Goal: Check status: Check status

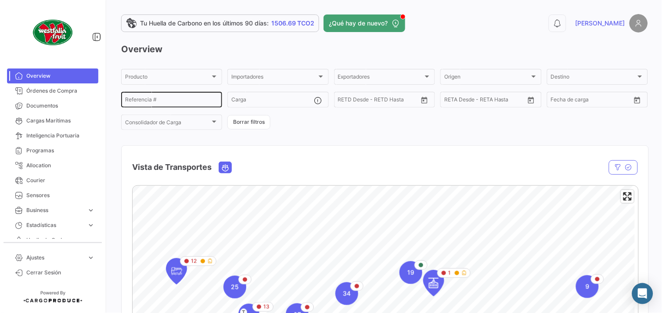
click at [165, 102] on input "Referencia #" at bounding box center [171, 101] width 93 height 6
paste input "LMM0538728"
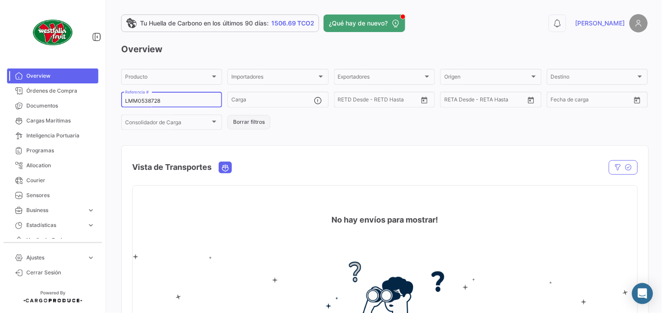
type input "LMM0538728"
click at [234, 122] on button "Borrar filtros" at bounding box center [248, 122] width 43 height 14
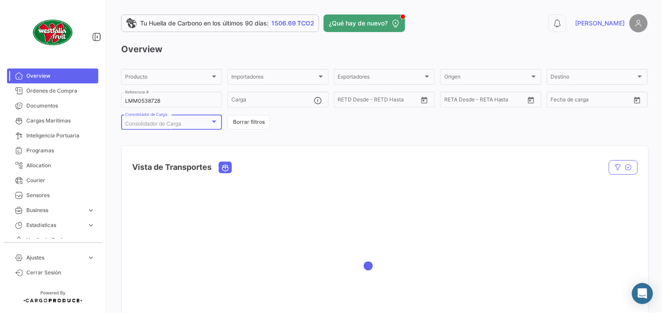
click at [209, 121] on div "Consolidador de Carga" at bounding box center [167, 124] width 85 height 6
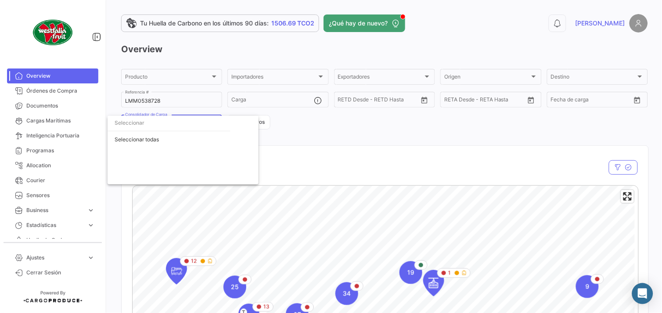
click at [347, 126] on div at bounding box center [331, 156] width 662 height 313
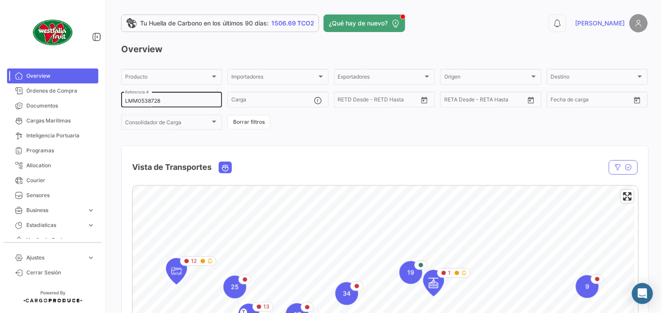
click at [189, 99] on input "LMM0538728" at bounding box center [171, 101] width 93 height 6
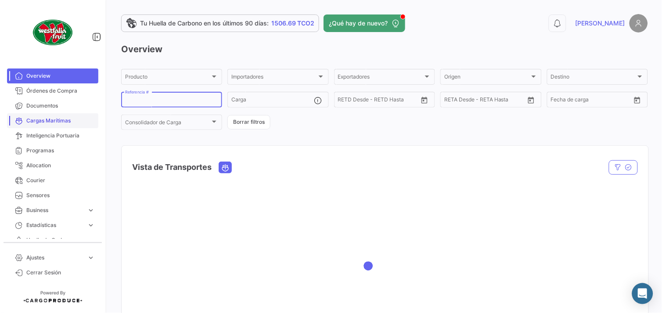
click at [68, 120] on span "Cargas Marítimas" at bounding box center [60, 121] width 68 height 8
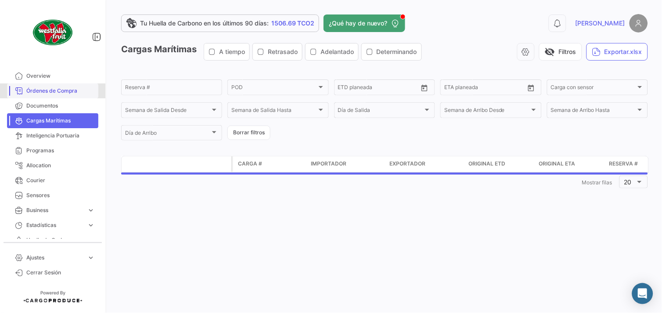
click at [66, 93] on span "Órdenes de Compra" at bounding box center [60, 91] width 68 height 8
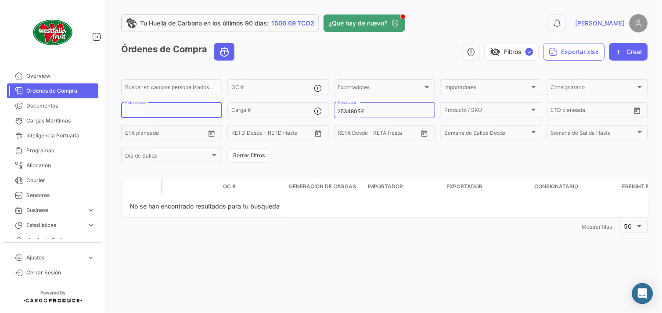
click at [162, 108] on input "Referencia" at bounding box center [171, 111] width 93 height 6
paste input "LMM0538728"
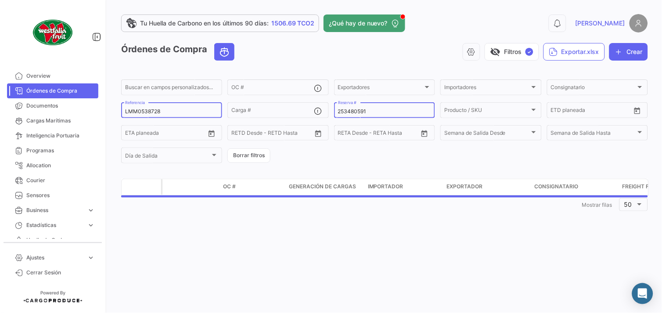
type input "LMM0538728"
click at [385, 111] on input "253480591" at bounding box center [384, 111] width 93 height 6
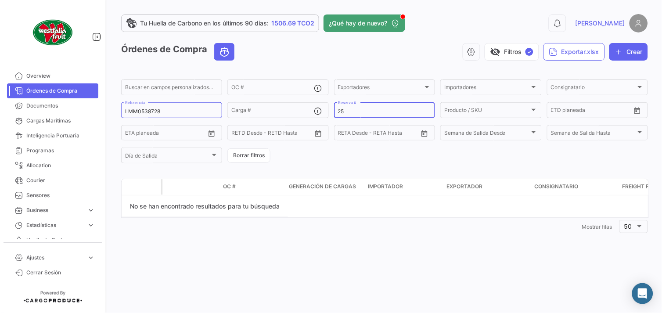
type input "2"
click at [245, 160] on button "Borrar filtros" at bounding box center [248, 155] width 43 height 14
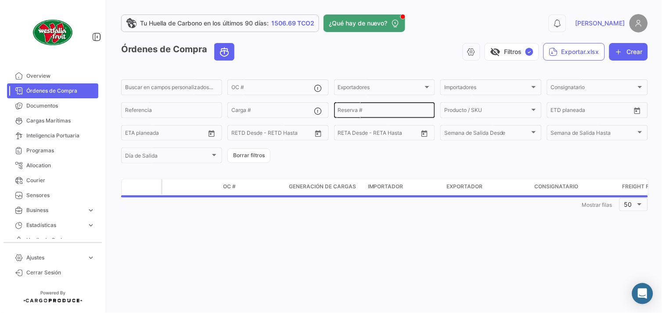
click at [364, 110] on input "Reserva #" at bounding box center [384, 111] width 93 height 6
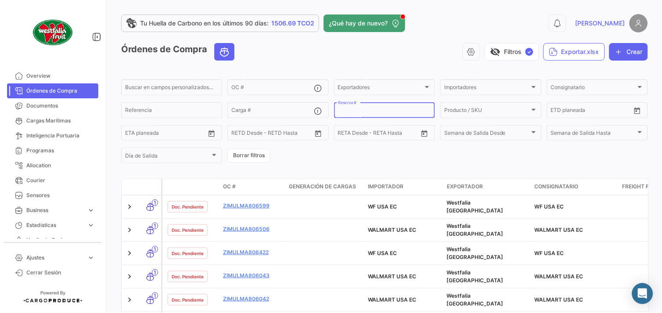
paste input "LMM0538728"
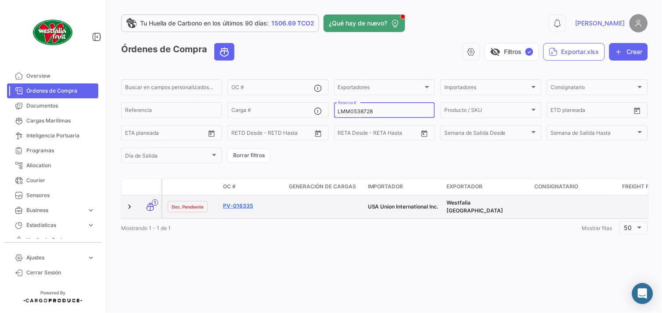
type input "LMM0538728"
click at [246, 202] on link "PV-016335" at bounding box center [252, 206] width 59 height 8
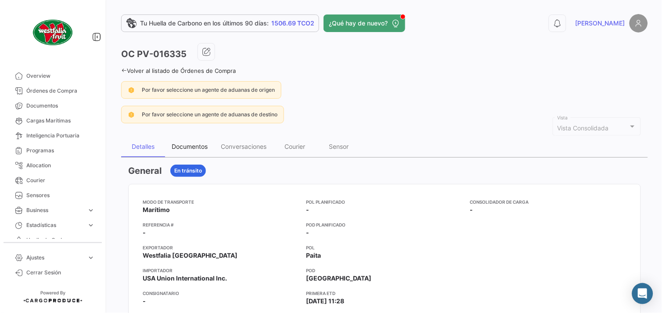
click at [199, 151] on div "Documentos" at bounding box center [189, 146] width 49 height 21
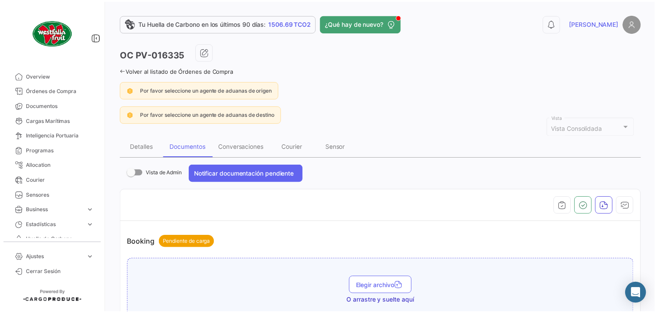
scroll to position [292, 0]
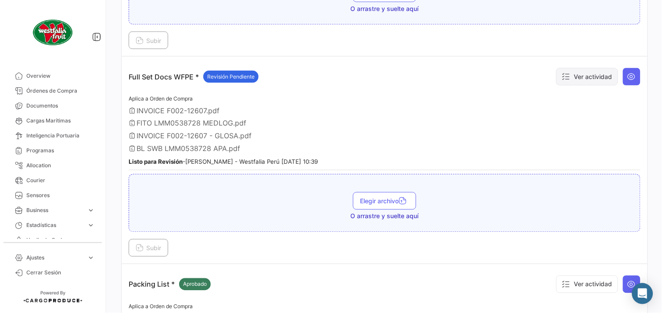
click at [595, 77] on button "Ver actividad" at bounding box center [587, 77] width 62 height 18
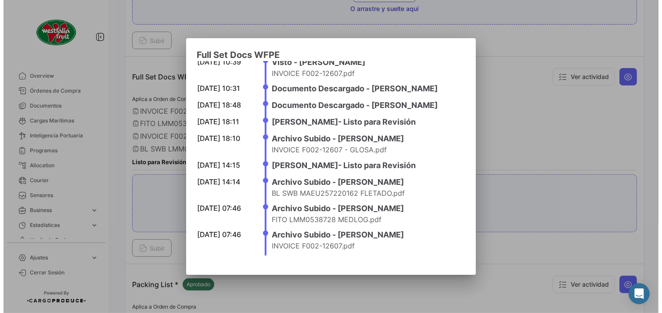
scroll to position [0, 0]
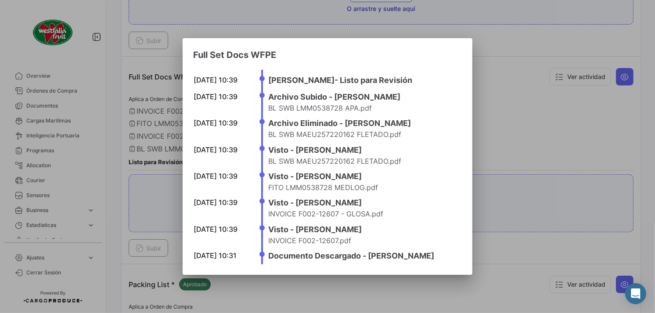
click at [566, 141] on div at bounding box center [327, 156] width 655 height 313
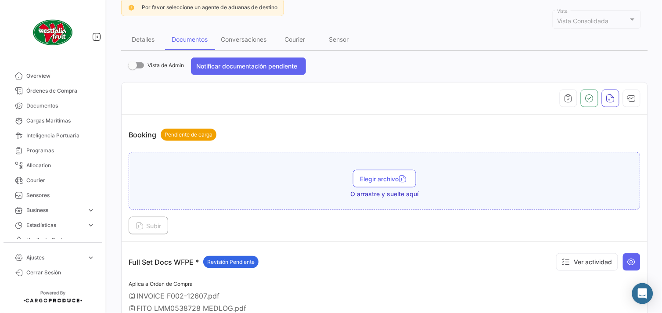
scroll to position [20, 0]
